Goal: Task Accomplishment & Management: Manage account settings

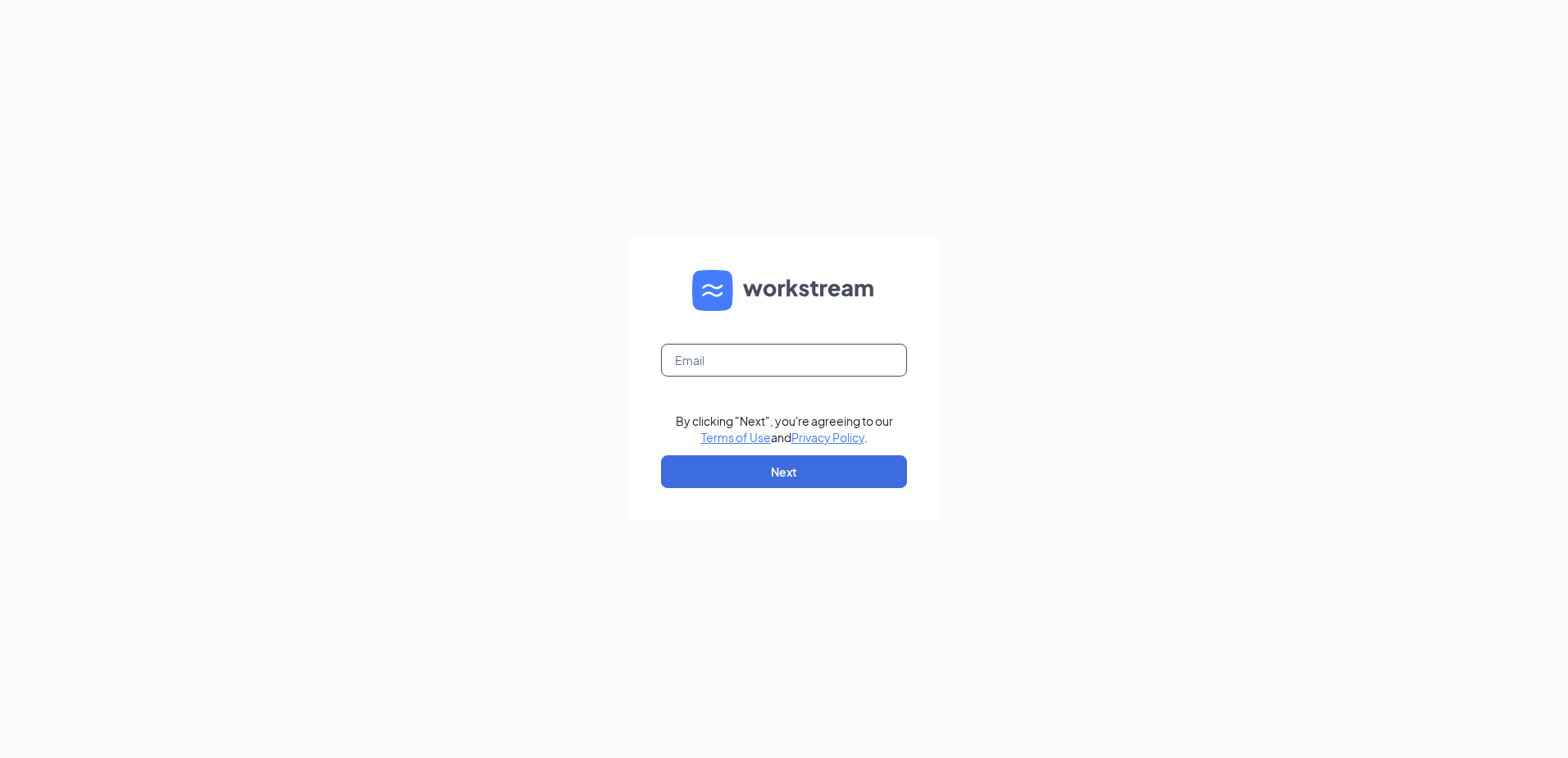
click at [780, 360] on input "text" at bounding box center [784, 360] width 246 height 33
